Goal: Transaction & Acquisition: Purchase product/service

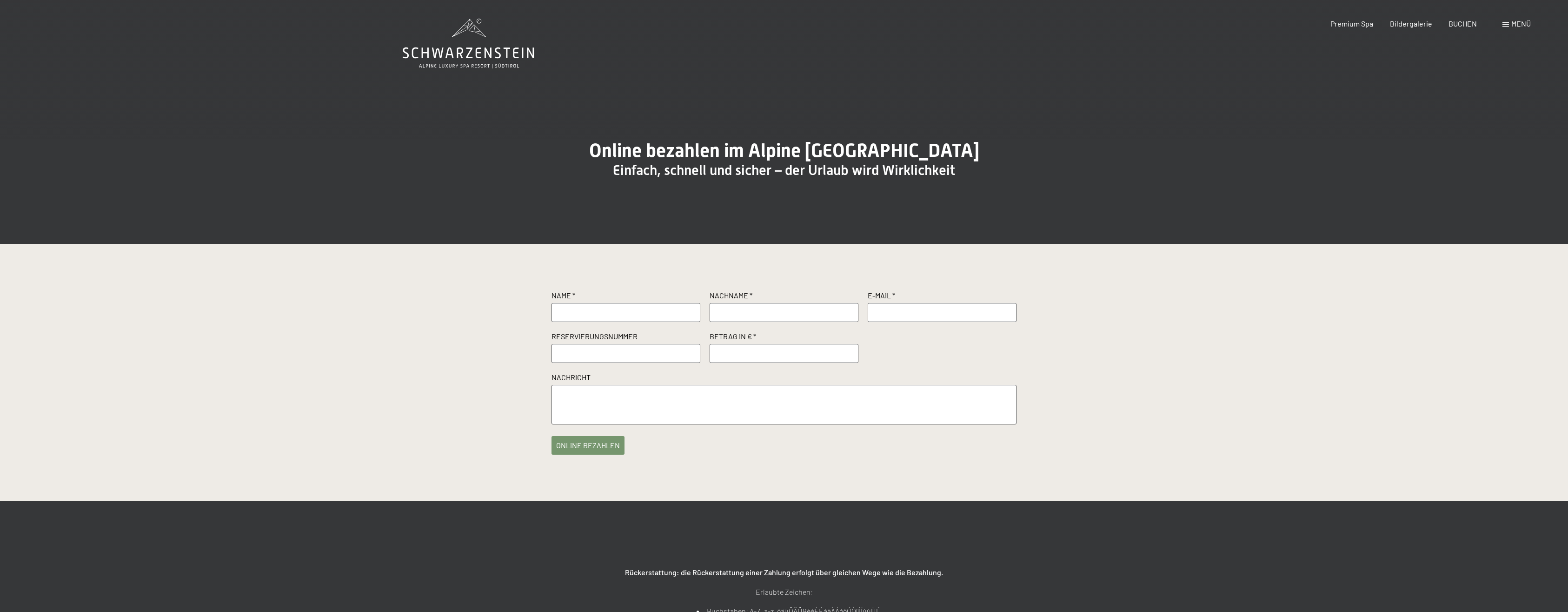
click at [595, 322] on input "text" at bounding box center [626, 312] width 149 height 18
type input "[PERSON_NAME]"
type input "Sarow"
type input "[PERSON_NAME][EMAIL_ADDRESS][DOMAIN_NAME]"
click at [642, 363] on input "text" at bounding box center [626, 353] width 149 height 18
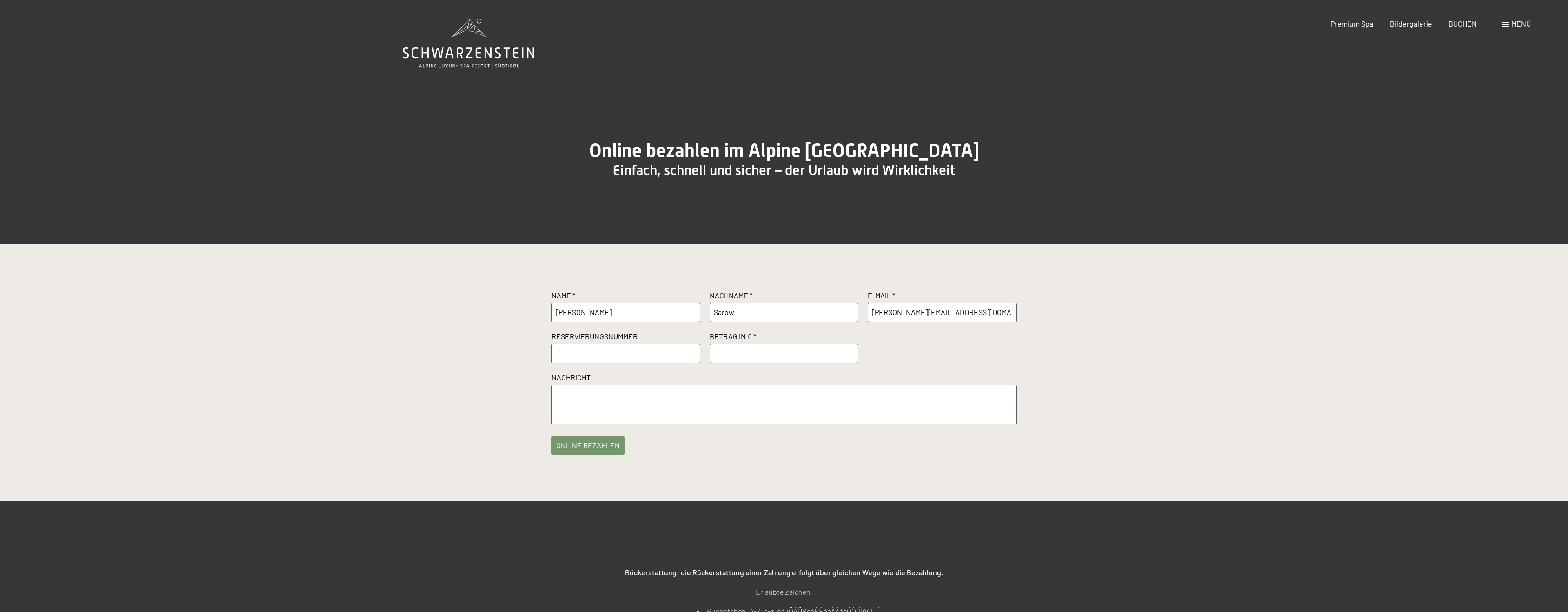
paste input "R55292"
type input "R55292"
click at [755, 363] on input "number" at bounding box center [784, 353] width 149 height 18
click at [823, 363] on input "150" at bounding box center [784, 353] width 149 height 18
type input "150"
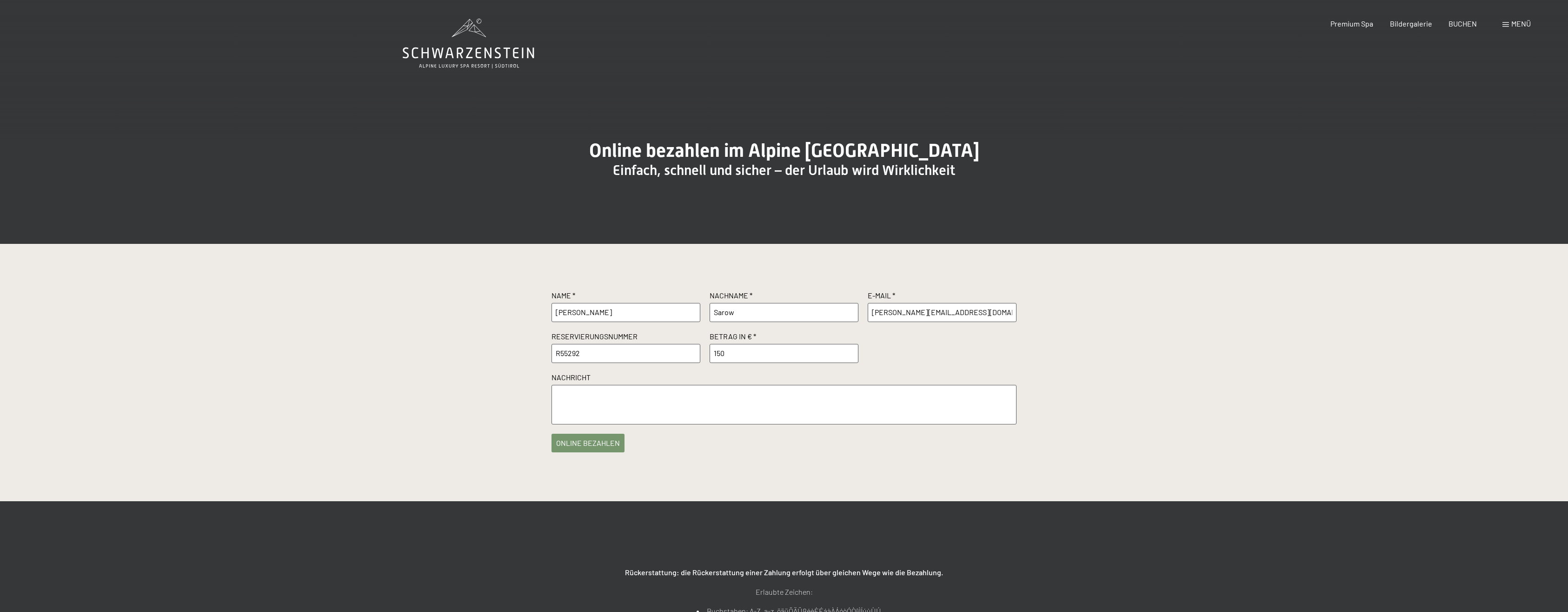
click at [579, 452] on button "online bezahlen" at bounding box center [588, 443] width 73 height 18
